Goal: Task Accomplishment & Management: Manage account settings

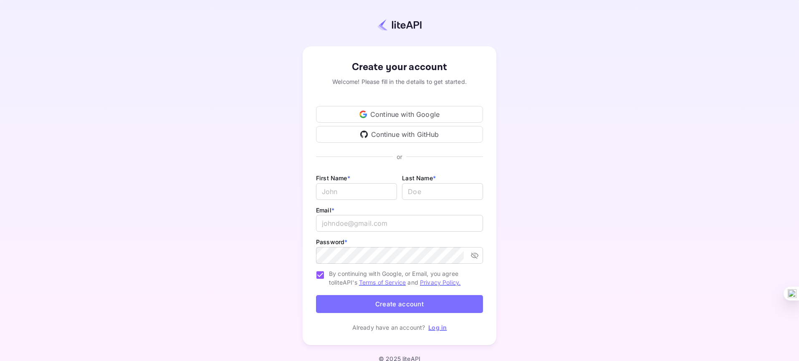
click at [391, 114] on div "Continue with Google" at bounding box center [399, 114] width 167 height 17
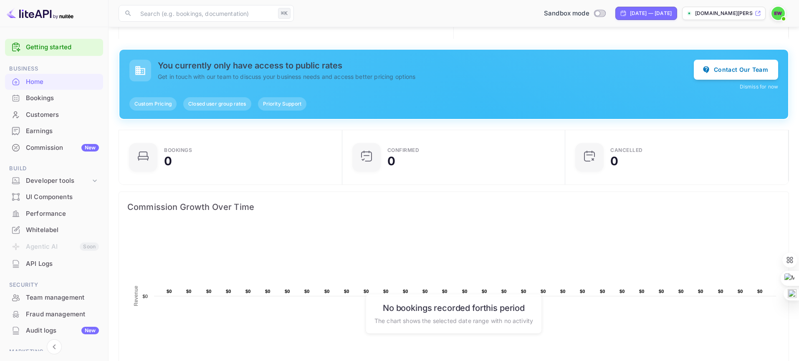
scroll to position [46, 0]
click at [763, 87] on button "Dismiss for now" at bounding box center [759, 87] width 38 height 8
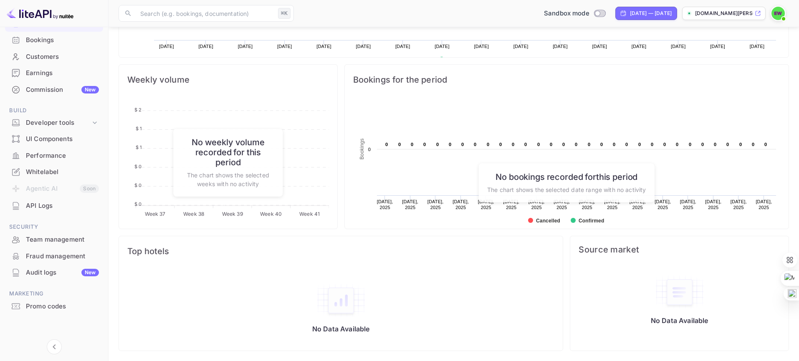
scroll to position [0, 0]
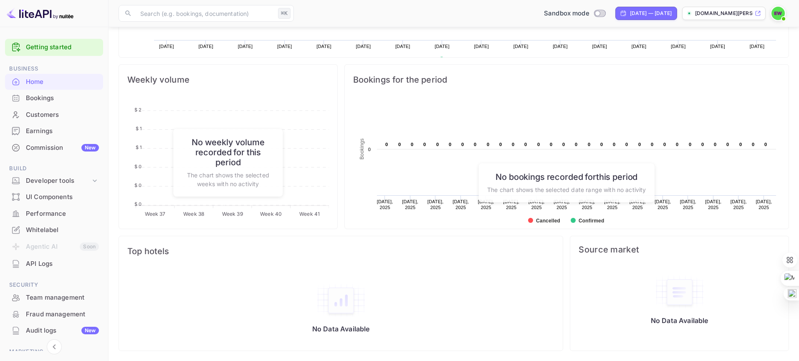
click at [45, 229] on div "Whitelabel" at bounding box center [62, 230] width 73 height 10
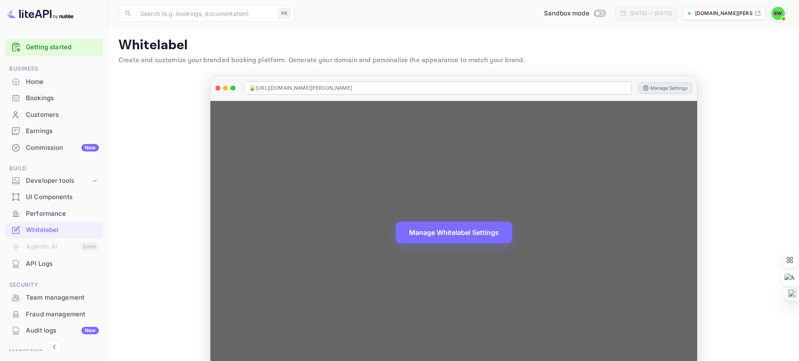
click at [652, 89] on button "Manage Settings" at bounding box center [665, 88] width 54 height 12
click at [463, 233] on button "Manage Whitelabel Settings" at bounding box center [454, 232] width 116 height 22
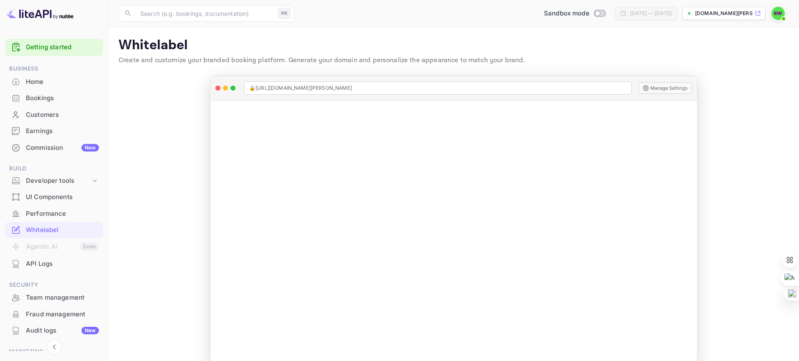
click at [34, 82] on div "Home" at bounding box center [62, 82] width 73 height 10
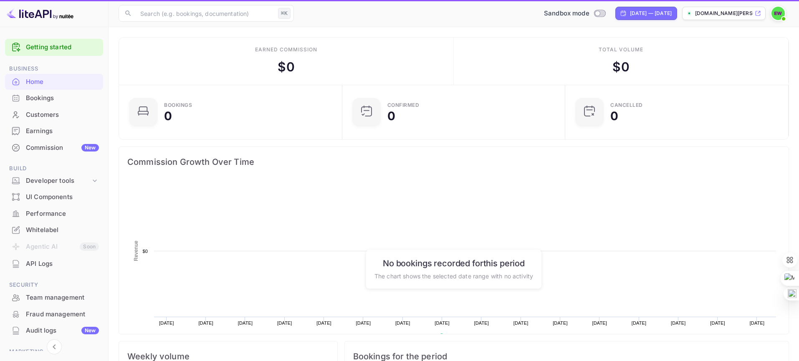
scroll to position [136, 218]
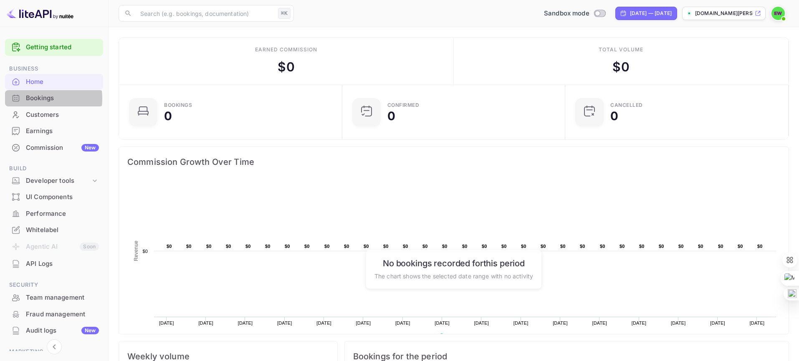
click at [33, 99] on div "Bookings" at bounding box center [62, 99] width 73 height 10
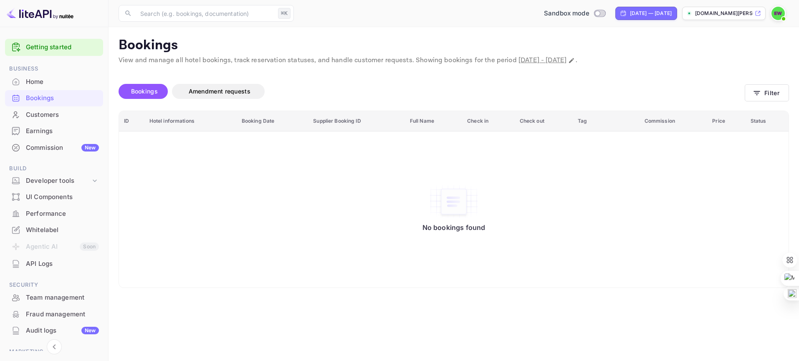
click at [34, 114] on div "Customers" at bounding box center [62, 115] width 73 height 10
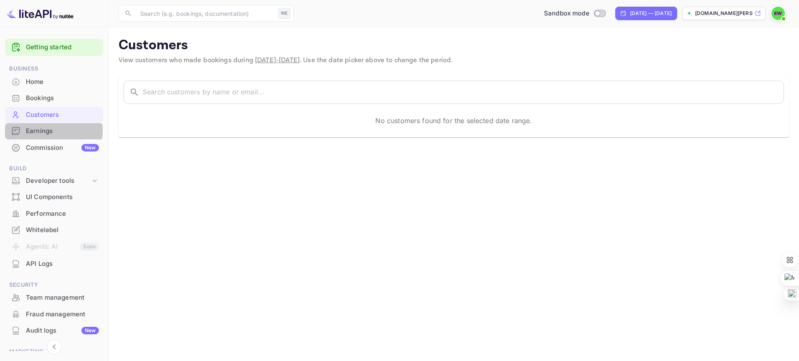
click at [40, 130] on div "Earnings" at bounding box center [62, 132] width 73 height 10
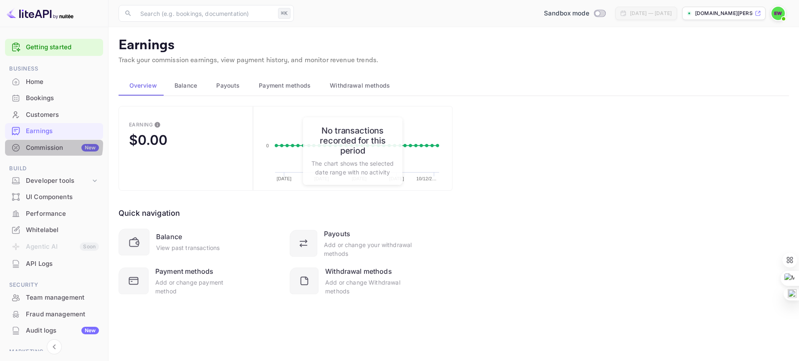
click at [39, 144] on div "Commission New" at bounding box center [62, 148] width 73 height 10
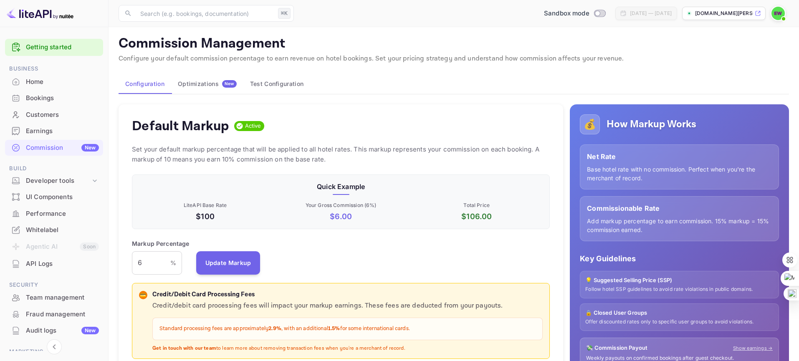
scroll to position [3, 0]
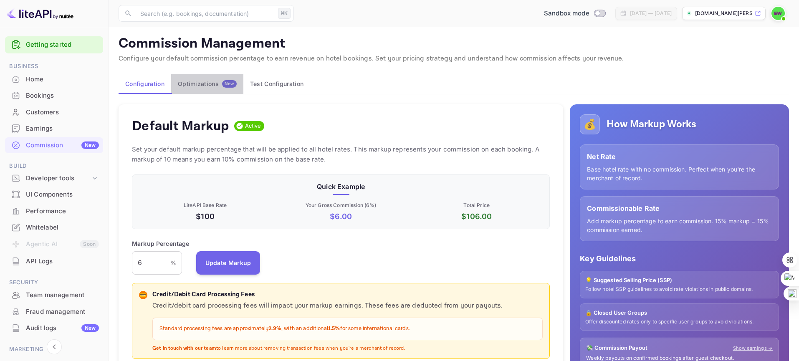
click at [202, 83] on div "Optimizations New" at bounding box center [207, 84] width 59 height 8
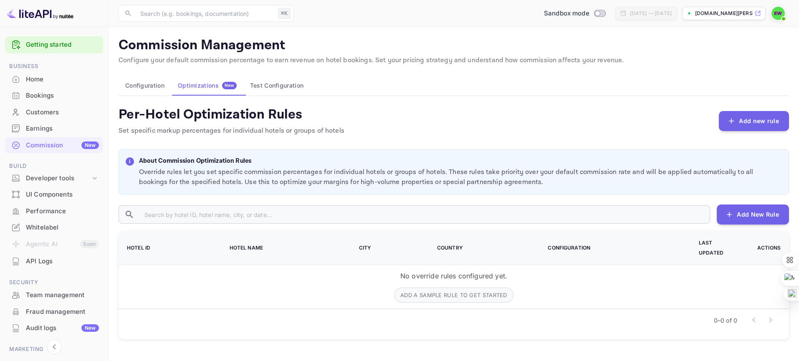
click at [280, 86] on button "Test Configuration" at bounding box center [276, 86] width 67 height 20
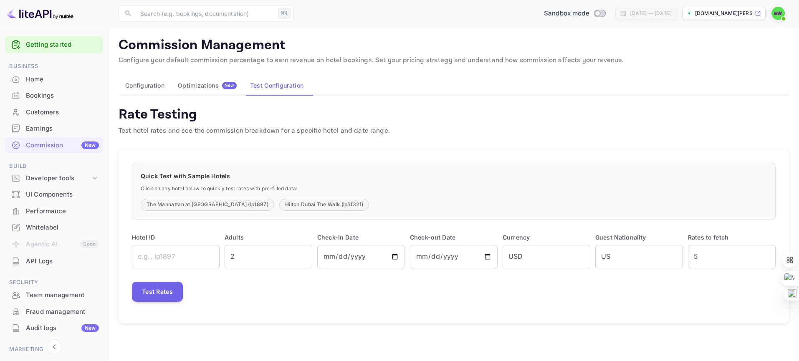
click at [51, 193] on div "UI Components" at bounding box center [62, 195] width 73 height 10
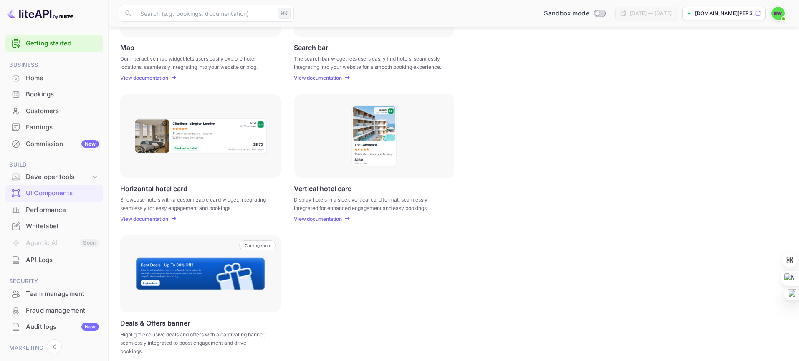
scroll to position [202, 0]
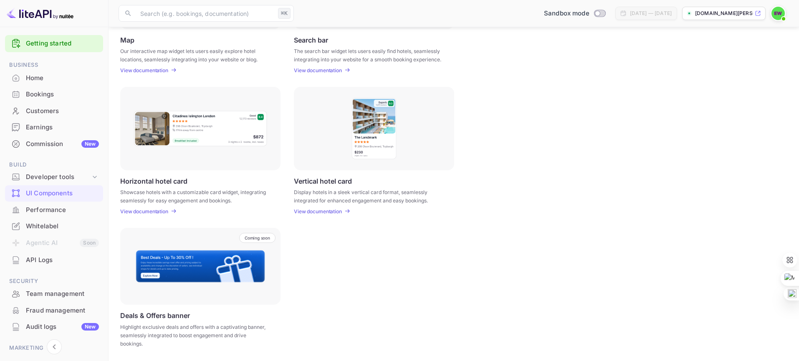
click at [40, 208] on div "Performance" at bounding box center [62, 210] width 73 height 10
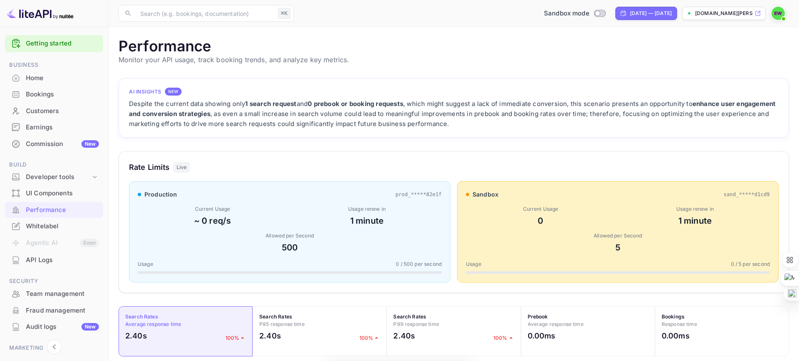
scroll to position [215, 671]
click at [40, 223] on div "Whitelabel" at bounding box center [62, 227] width 73 height 10
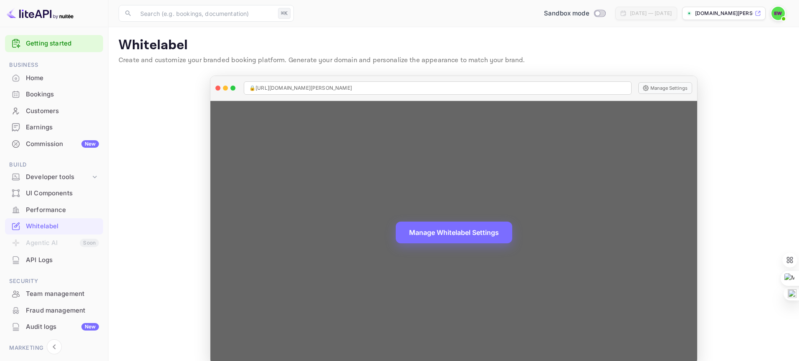
click at [351, 184] on div "Manage Whitelabel Settings" at bounding box center [453, 232] width 487 height 263
click at [490, 174] on div "Manage Whitelabel Settings" at bounding box center [453, 232] width 487 height 263
click at [647, 90] on button "Manage Settings" at bounding box center [665, 88] width 54 height 12
